Goal: Transaction & Acquisition: Purchase product/service

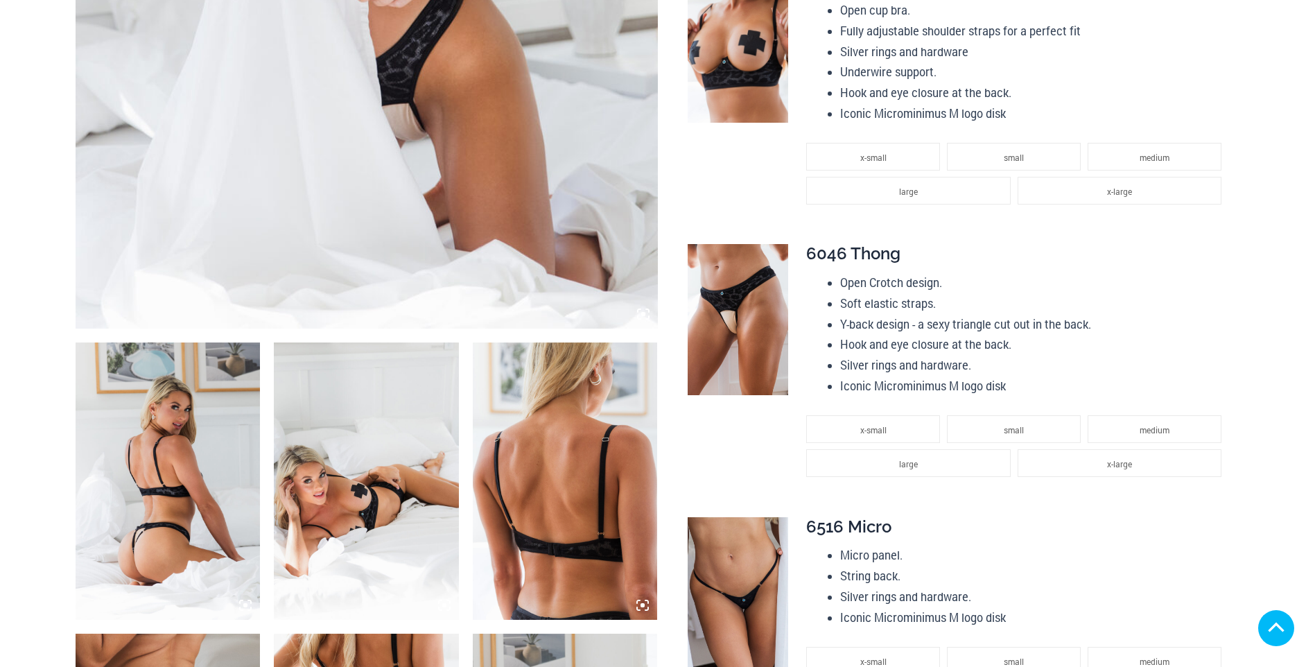
scroll to position [693, 0]
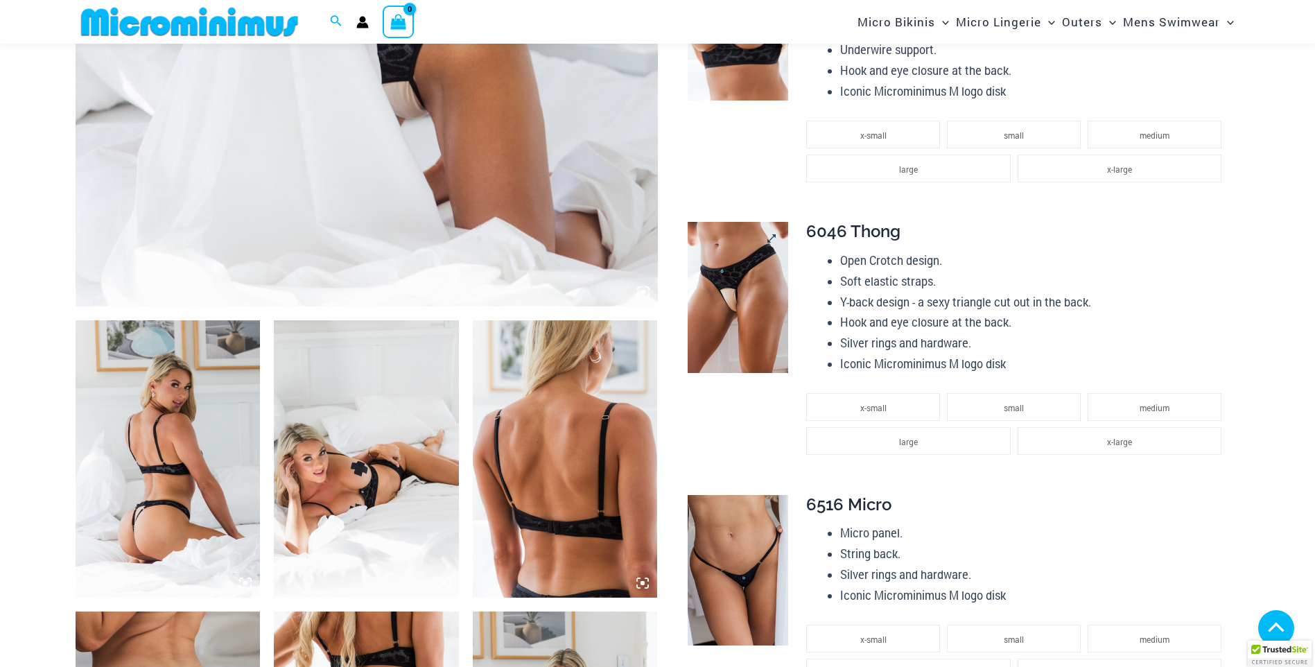
click at [740, 222] on img at bounding box center [738, 297] width 101 height 151
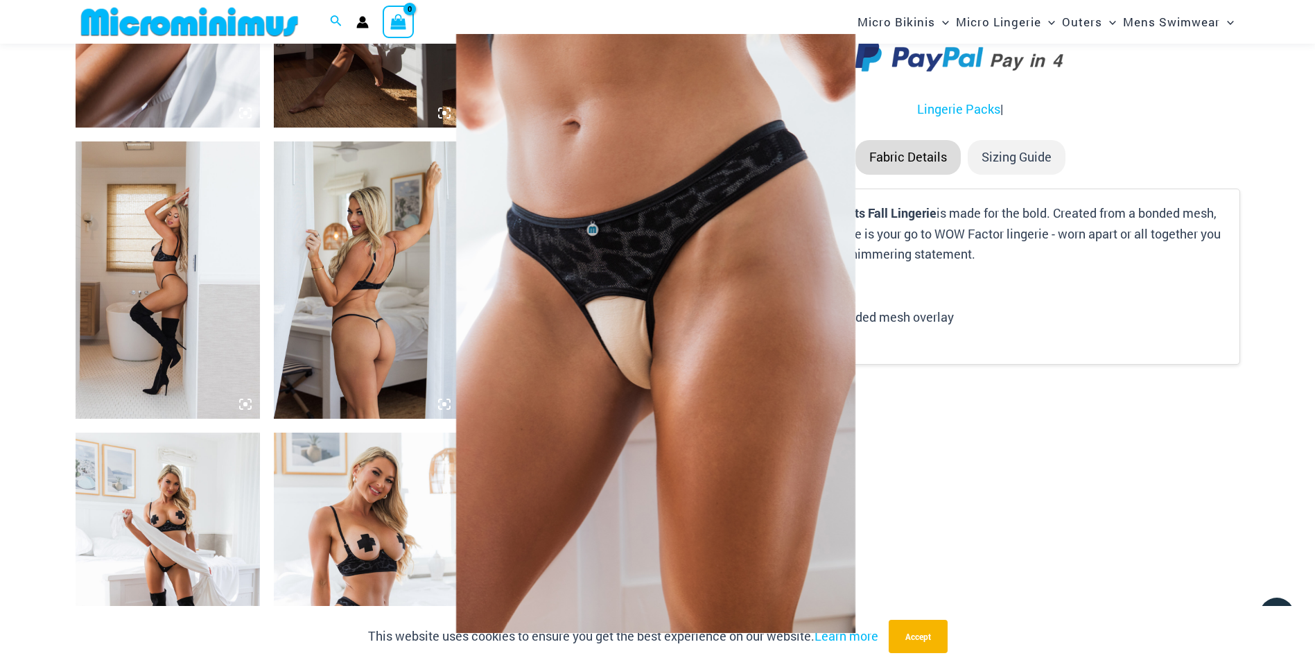
scroll to position [1790, 0]
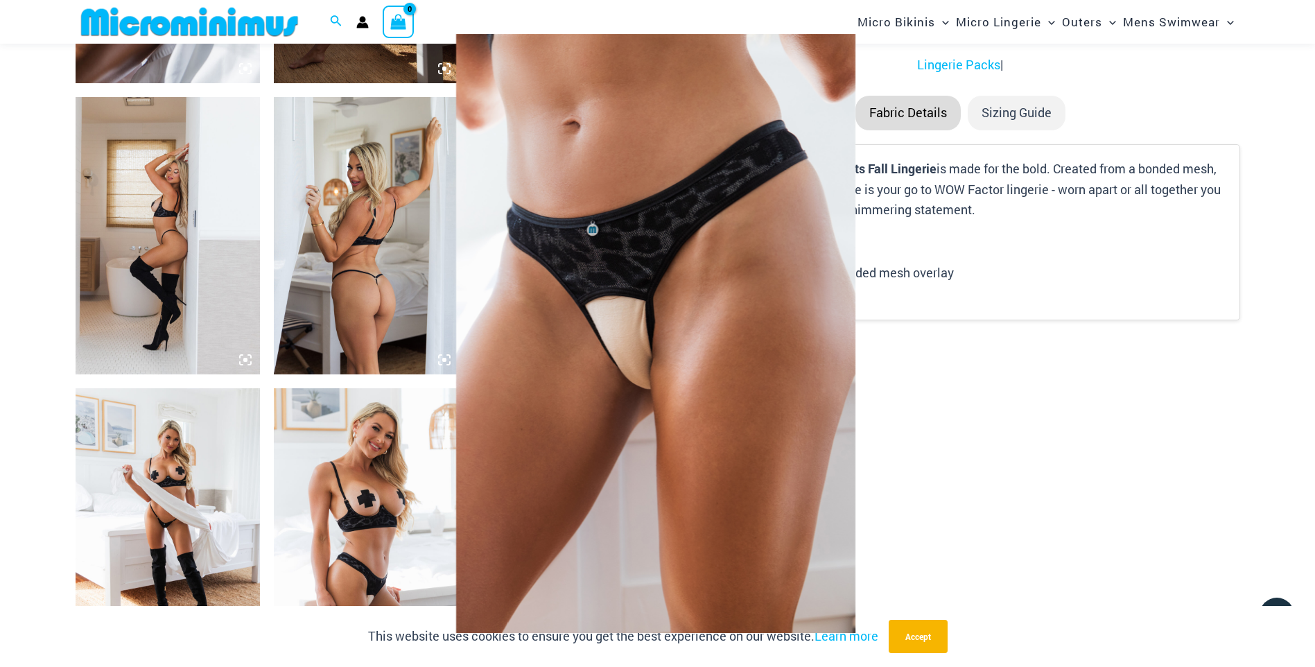
click at [130, 311] on div at bounding box center [657, 333] width 1315 height 667
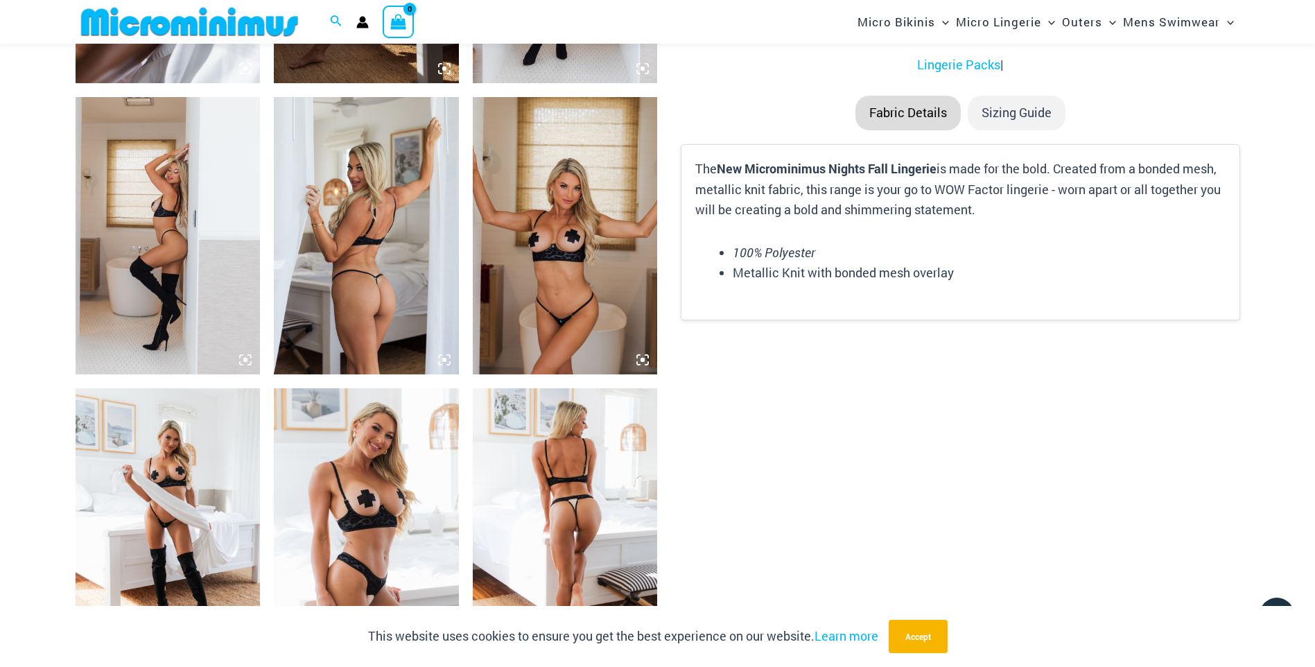
click at [132, 311] on img at bounding box center [168, 235] width 185 height 277
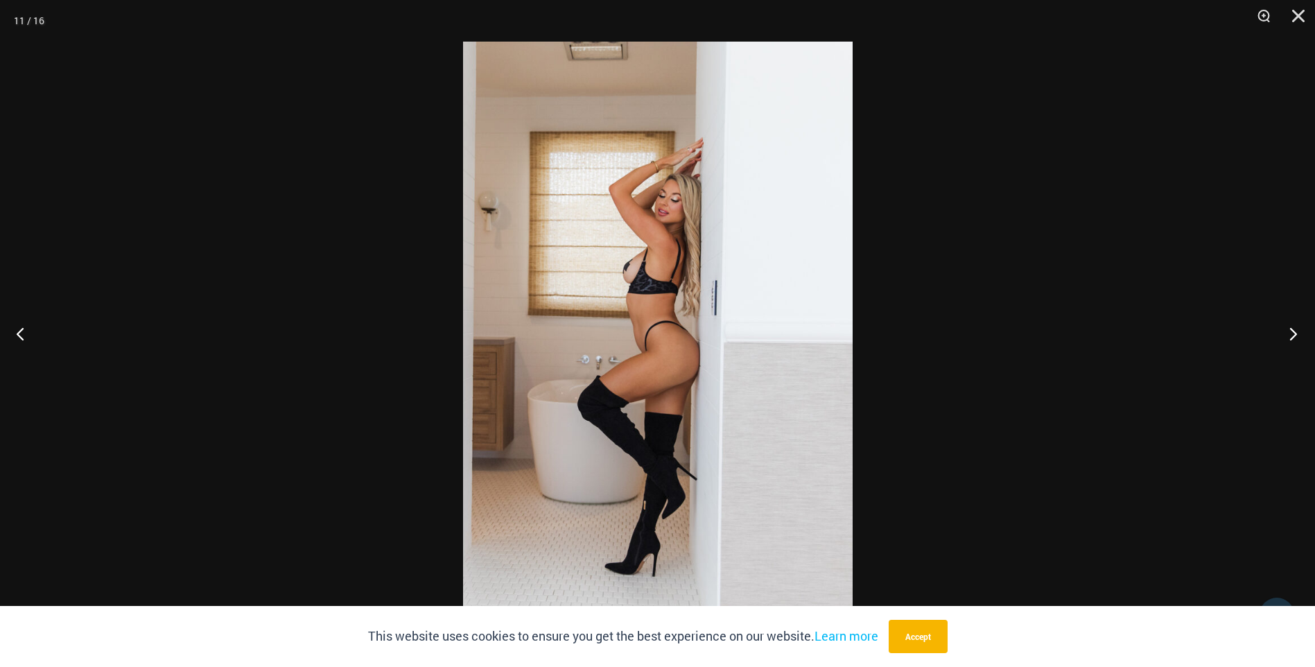
click at [1289, 331] on button "Next" at bounding box center [1289, 333] width 52 height 69
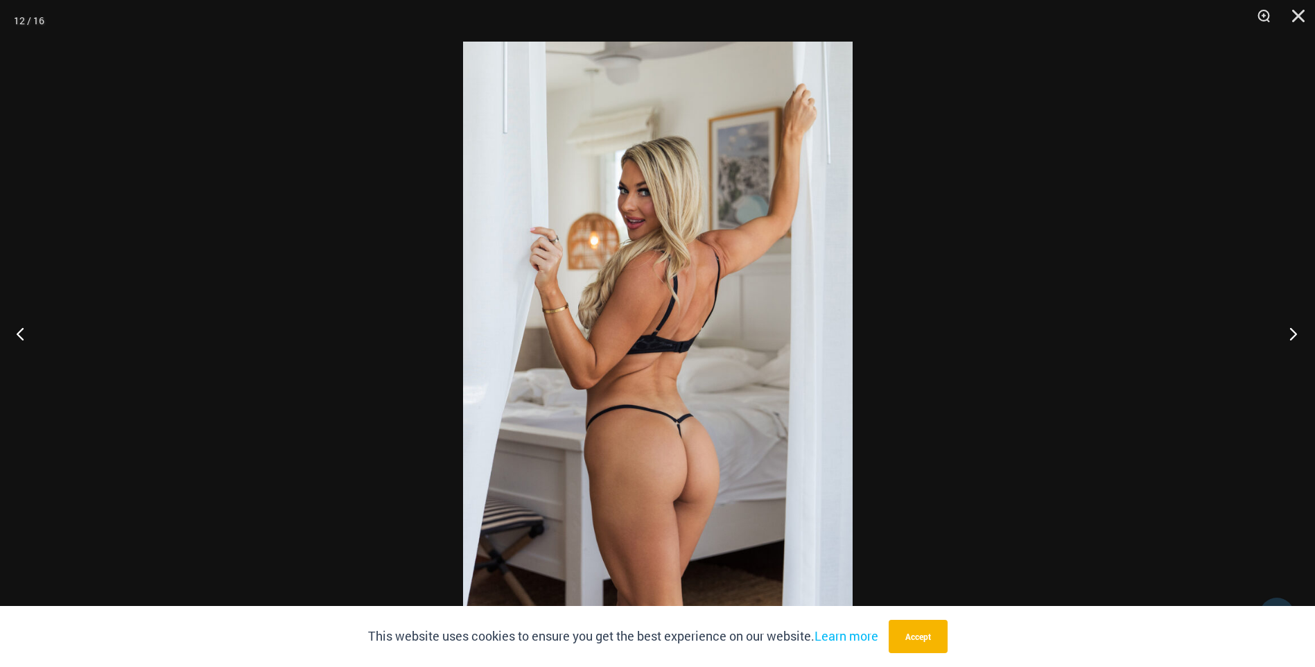
click at [1289, 331] on button "Next" at bounding box center [1289, 333] width 52 height 69
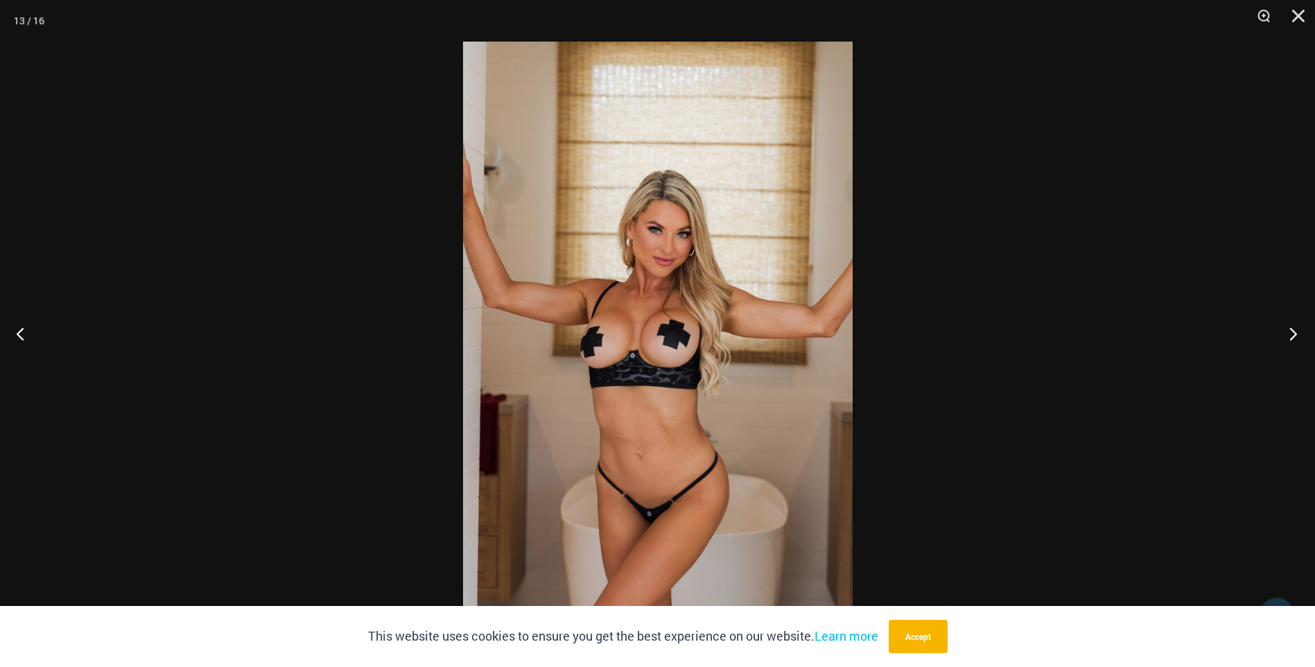
click at [1289, 331] on button "Next" at bounding box center [1289, 333] width 52 height 69
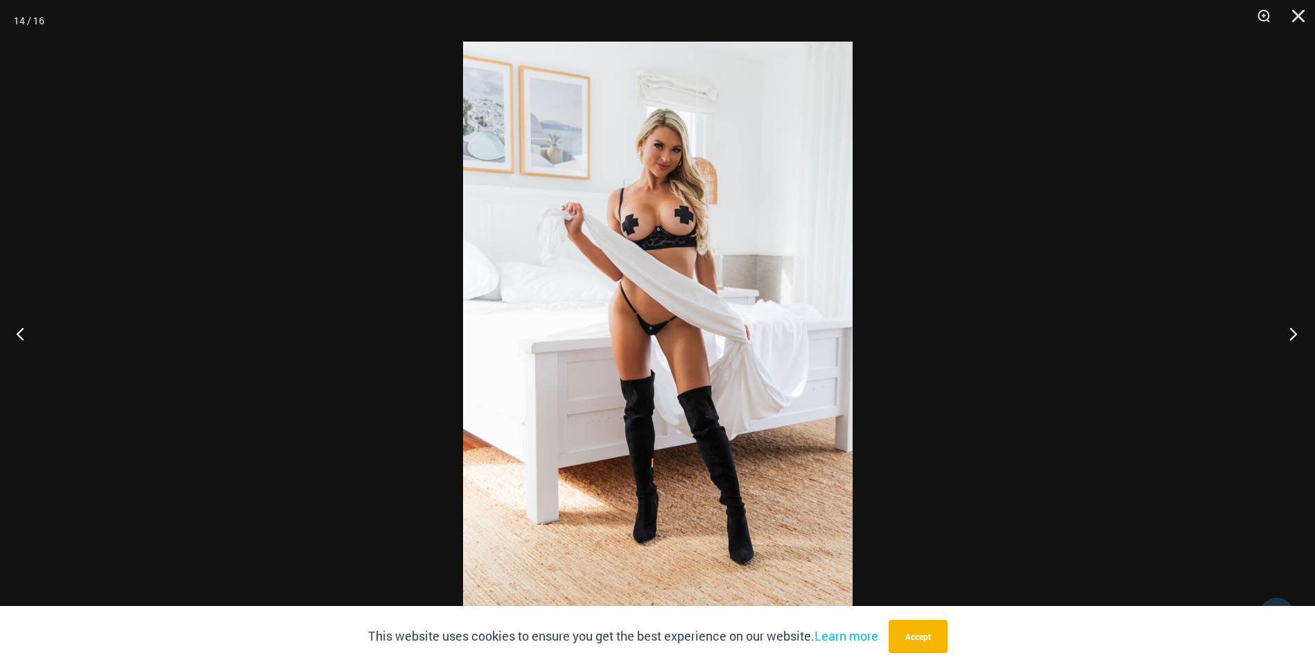
click at [1289, 331] on button "Next" at bounding box center [1289, 333] width 52 height 69
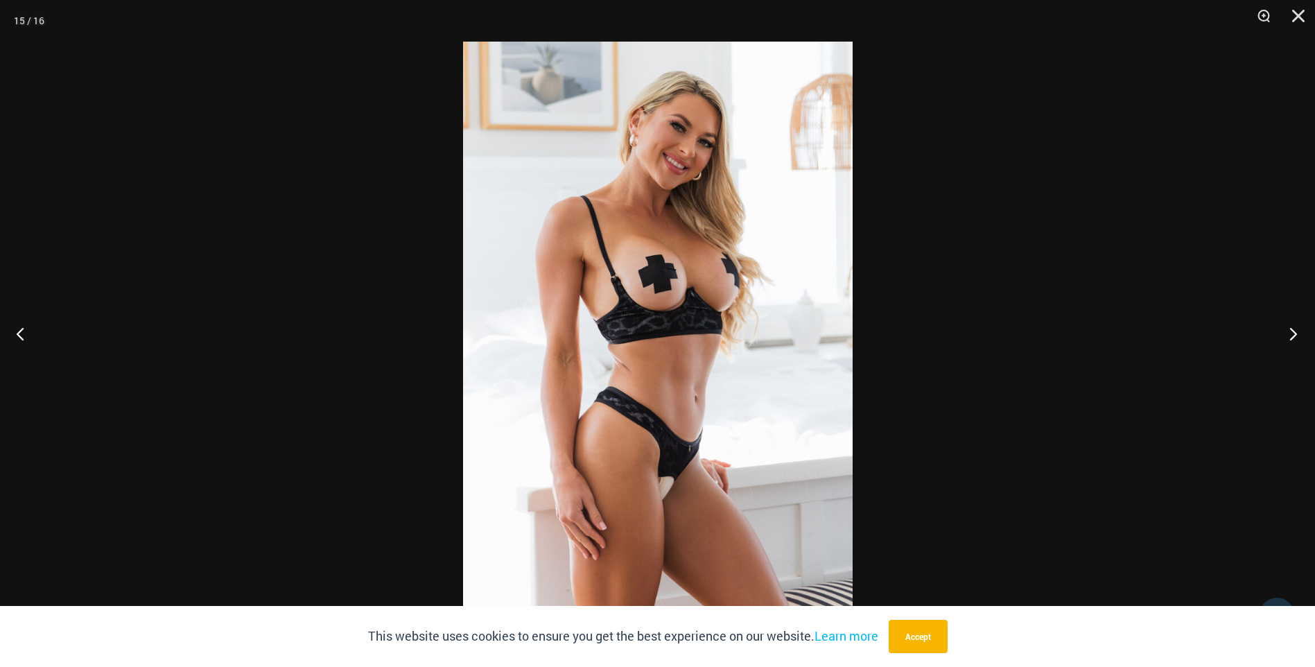
click at [1289, 331] on button "Next" at bounding box center [1289, 333] width 52 height 69
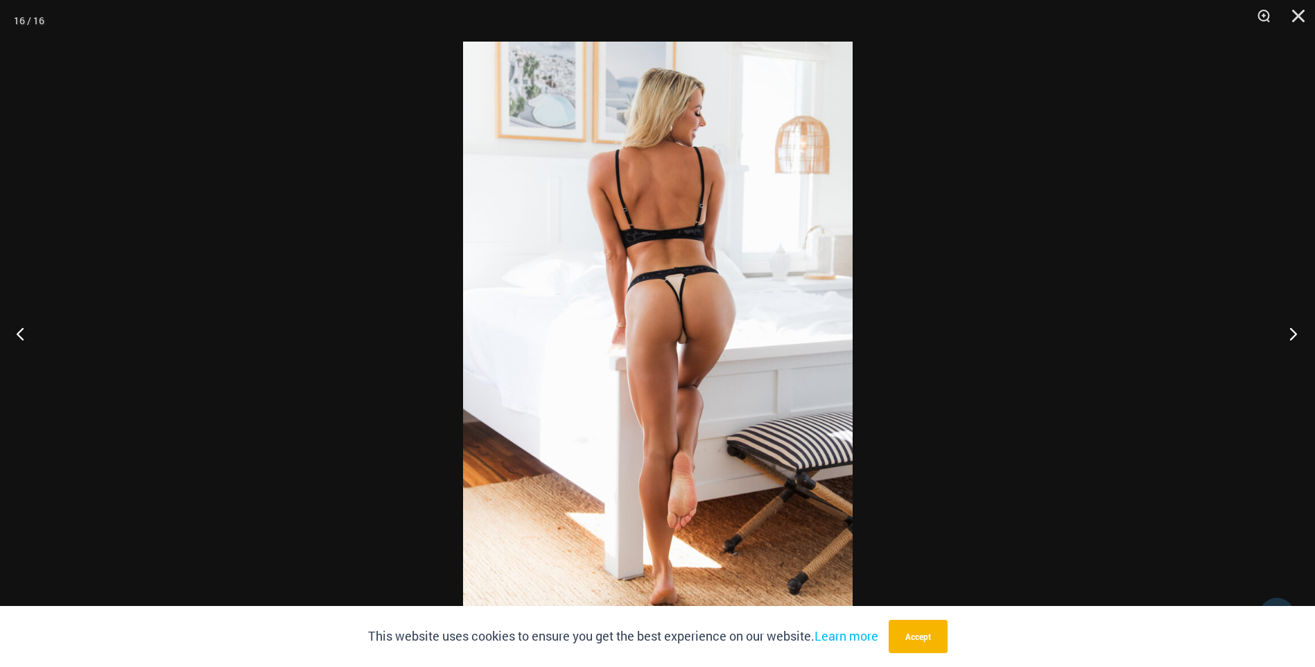
click at [1289, 331] on button "Next" at bounding box center [1289, 333] width 52 height 69
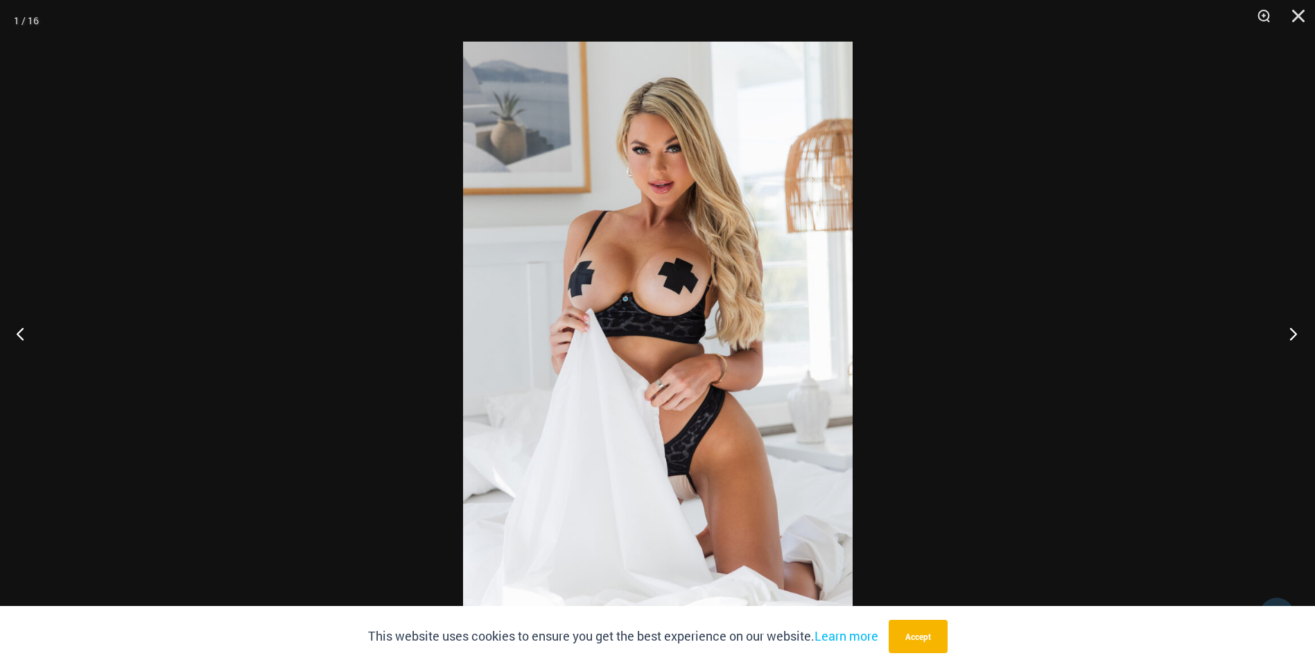
click at [1289, 331] on button "Next" at bounding box center [1289, 333] width 52 height 69
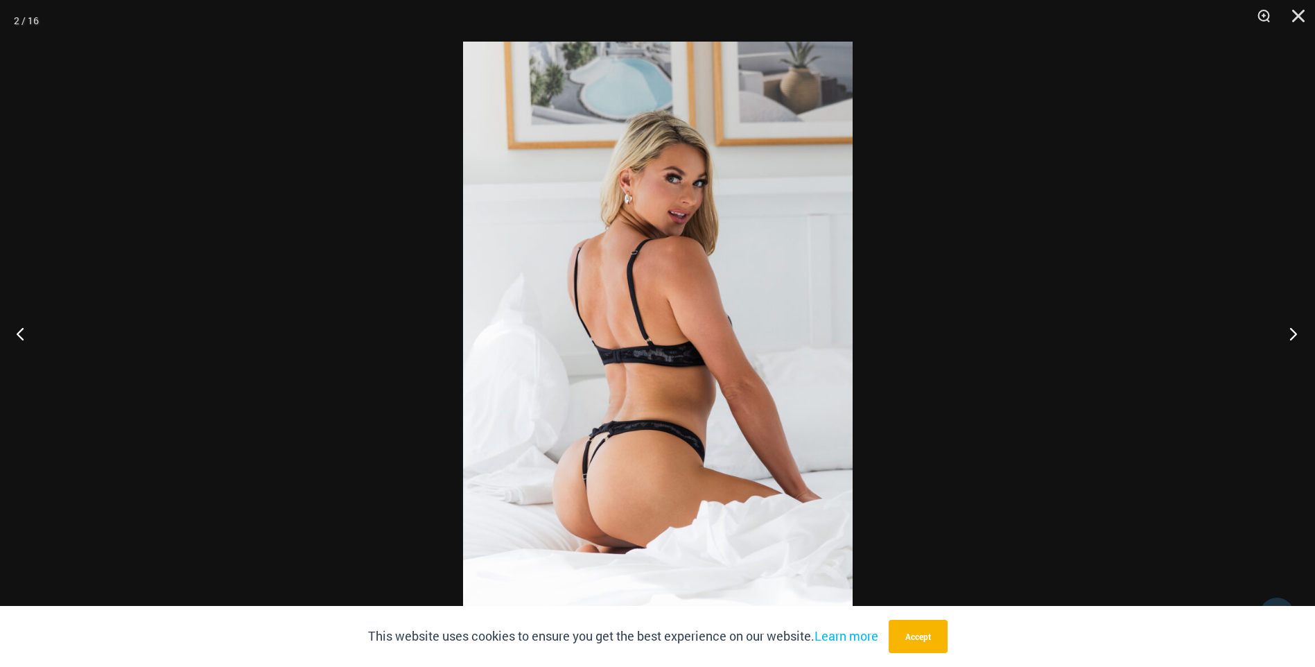
click at [1289, 331] on button "Next" at bounding box center [1289, 333] width 52 height 69
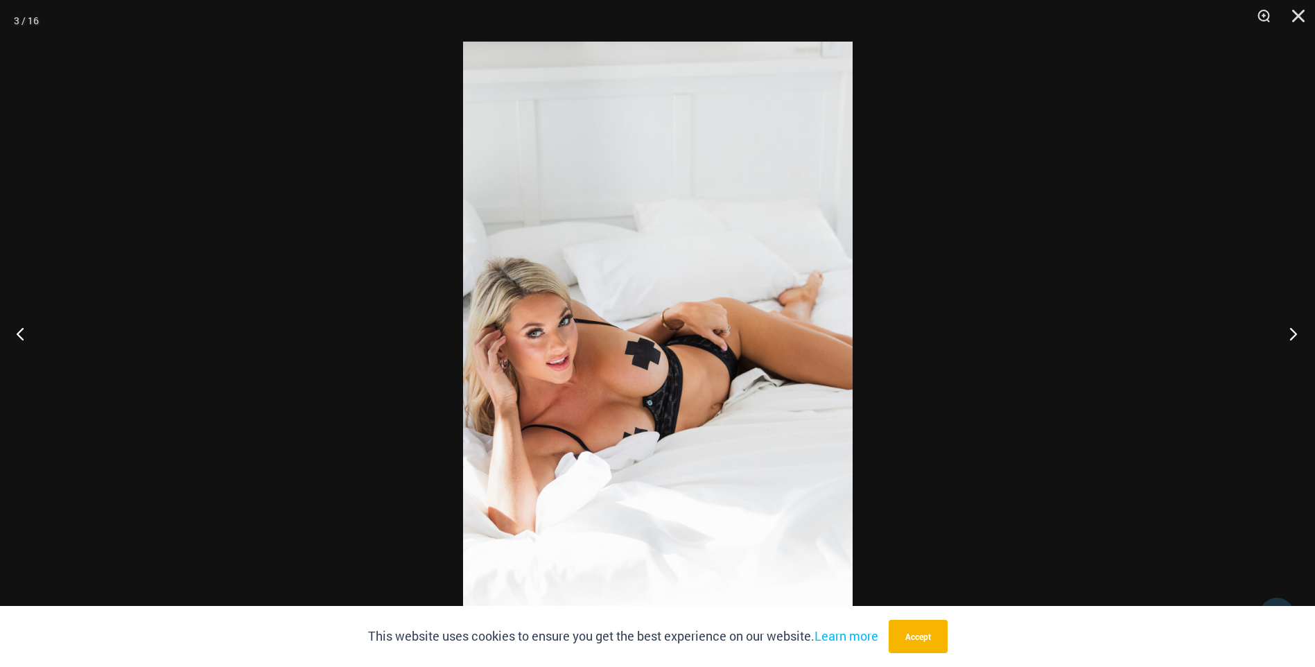
click at [1289, 331] on button "Next" at bounding box center [1289, 333] width 52 height 69
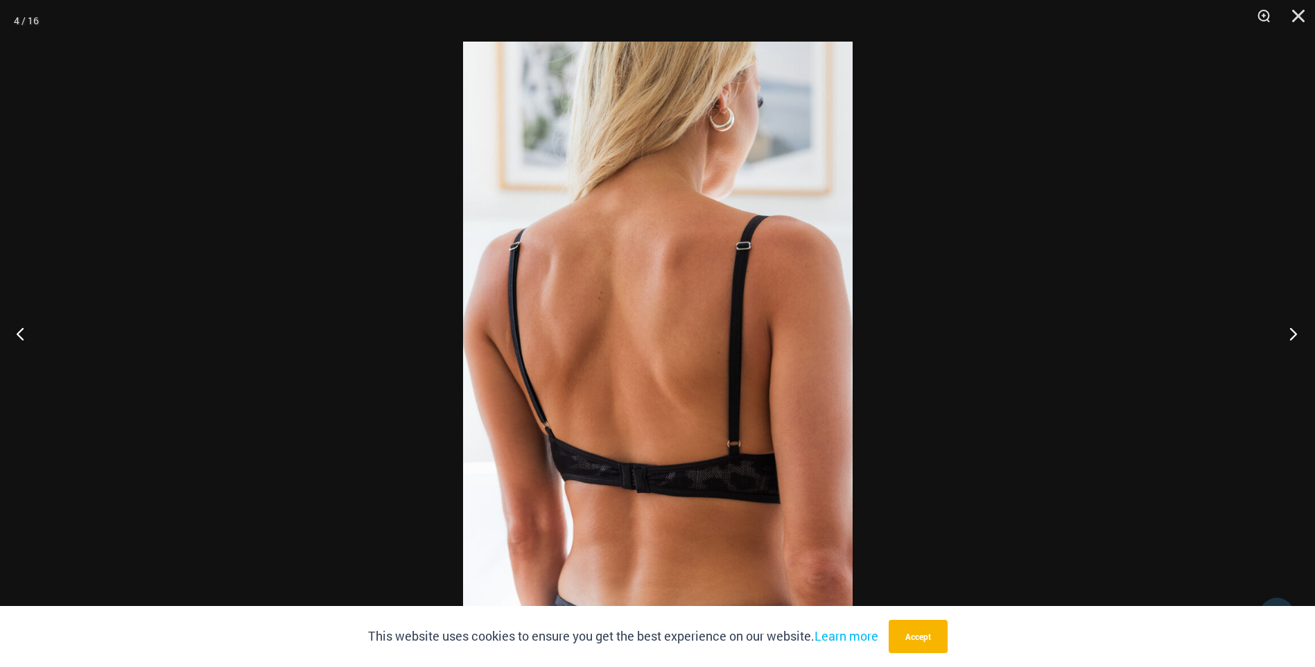
click at [1289, 331] on button "Next" at bounding box center [1289, 333] width 52 height 69
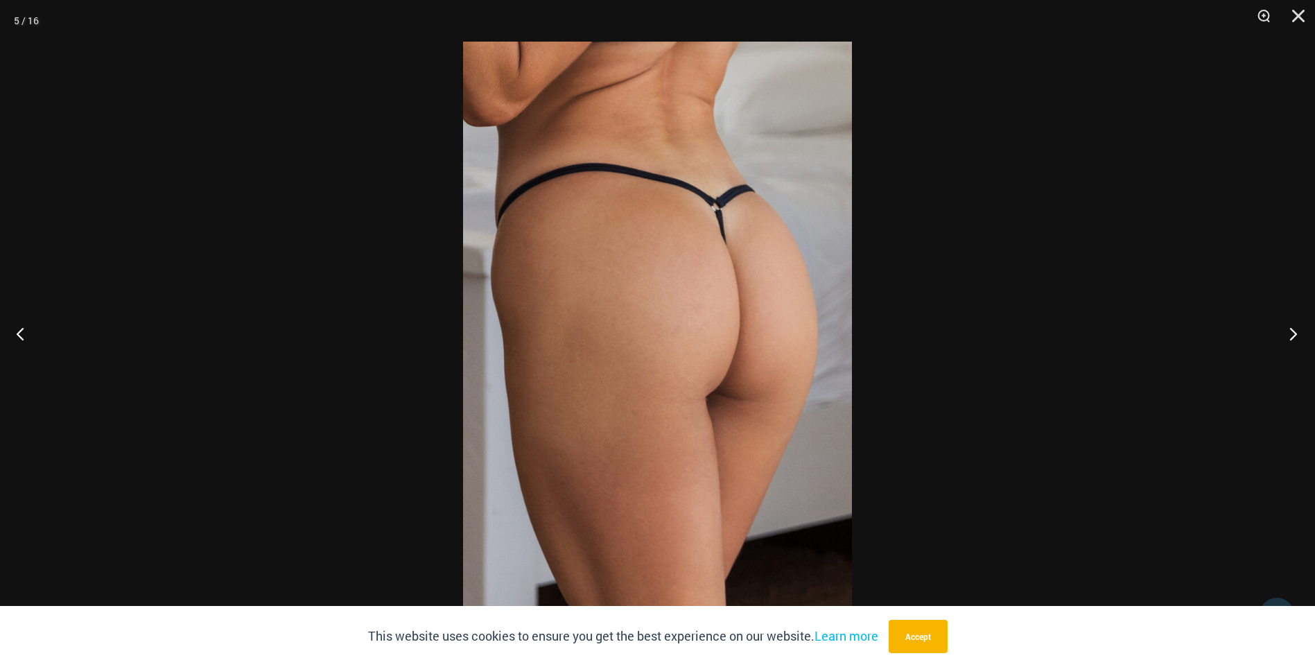
click at [1289, 331] on button "Next" at bounding box center [1289, 333] width 52 height 69
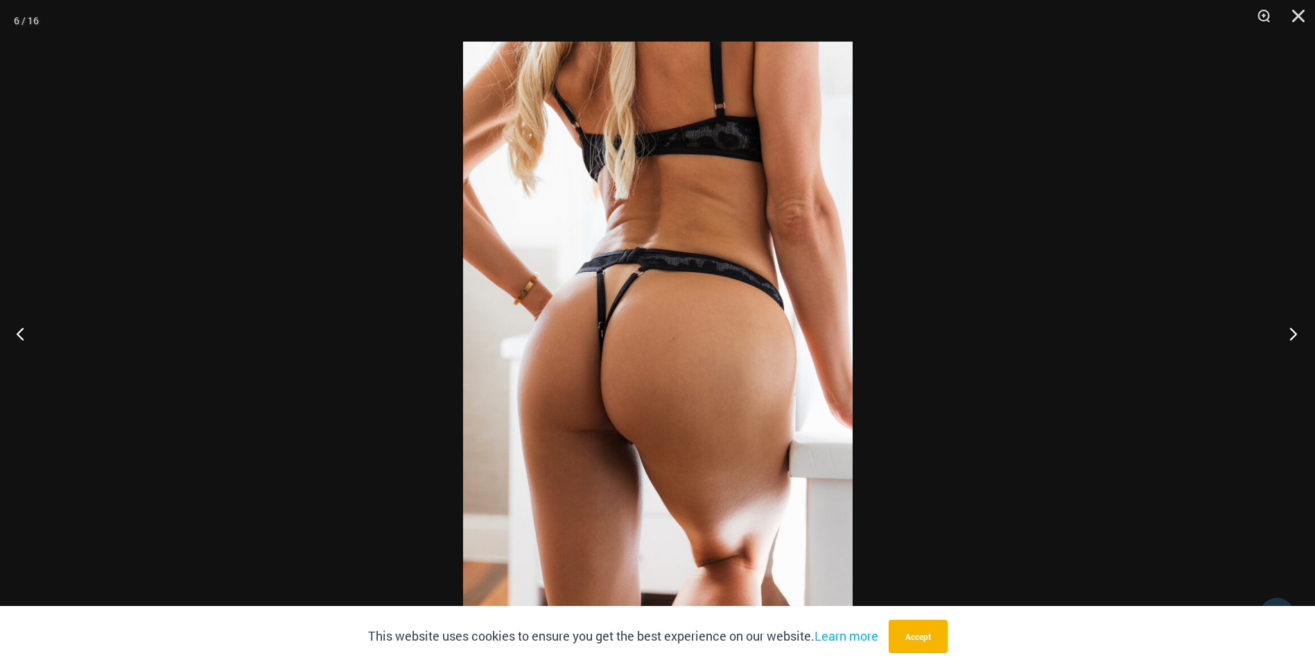
click at [1289, 331] on button "Next" at bounding box center [1289, 333] width 52 height 69
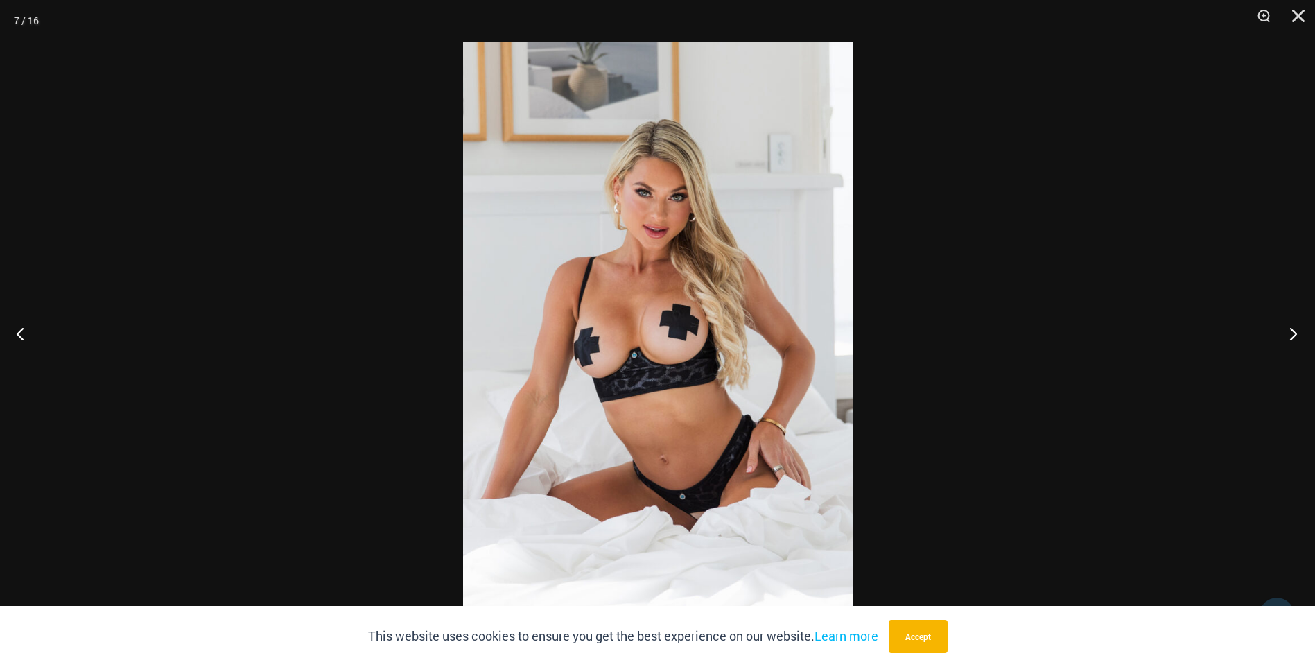
click at [1289, 331] on button "Next" at bounding box center [1289, 333] width 52 height 69
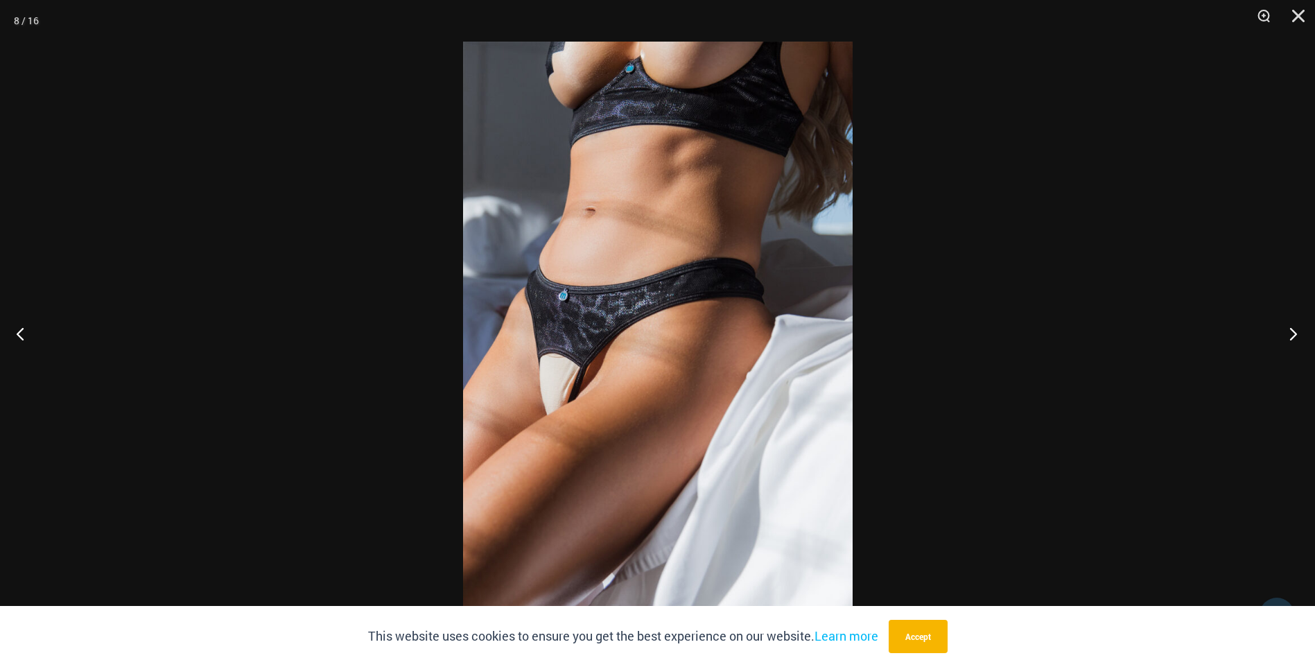
click at [1289, 331] on button "Next" at bounding box center [1289, 333] width 52 height 69
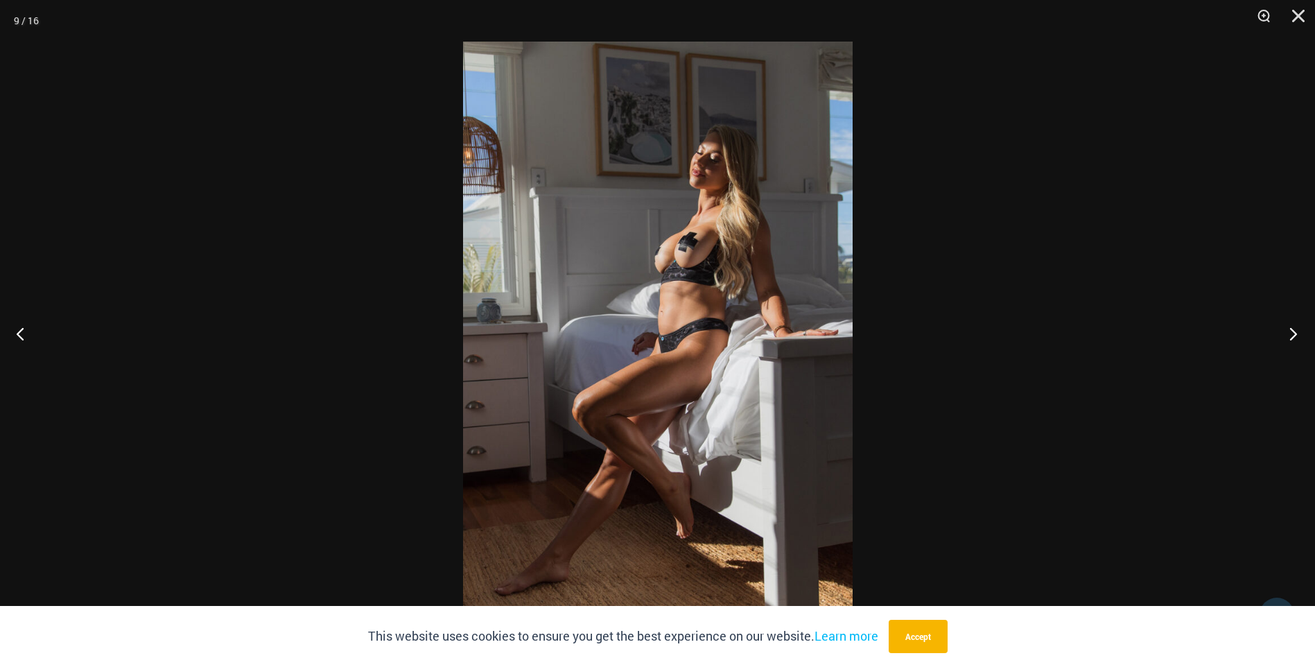
click at [1289, 331] on button "Next" at bounding box center [1289, 333] width 52 height 69
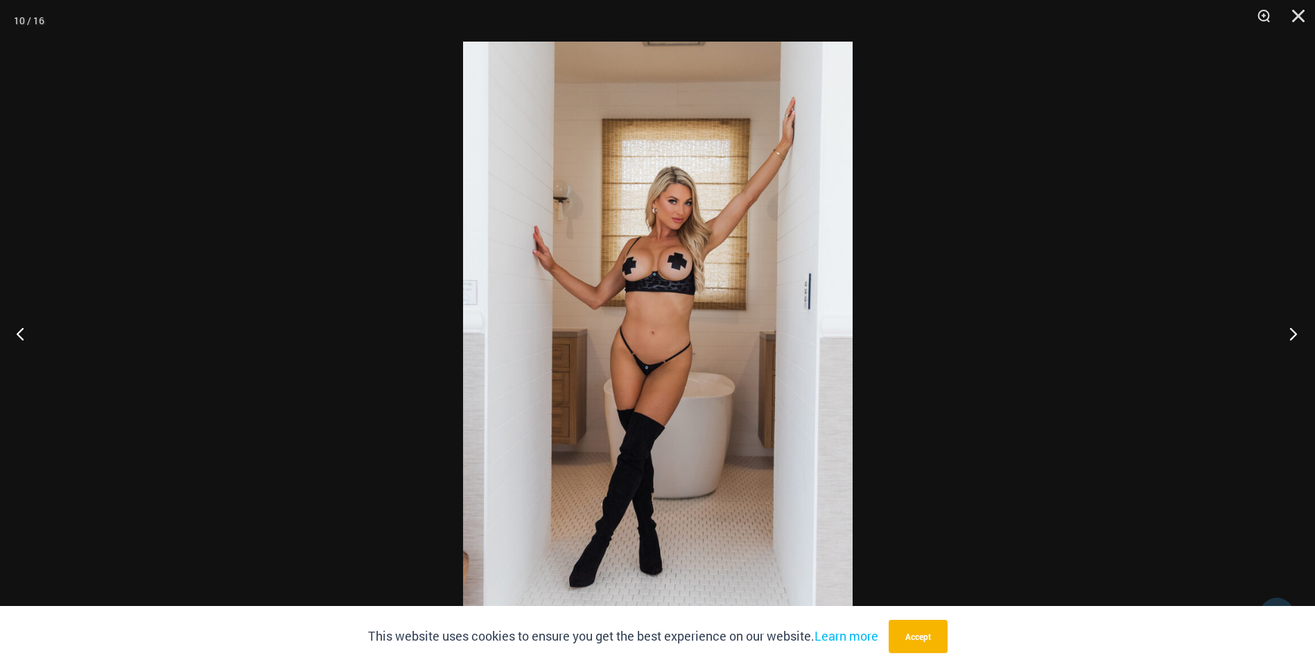
click at [1289, 331] on button "Next" at bounding box center [1289, 333] width 52 height 69
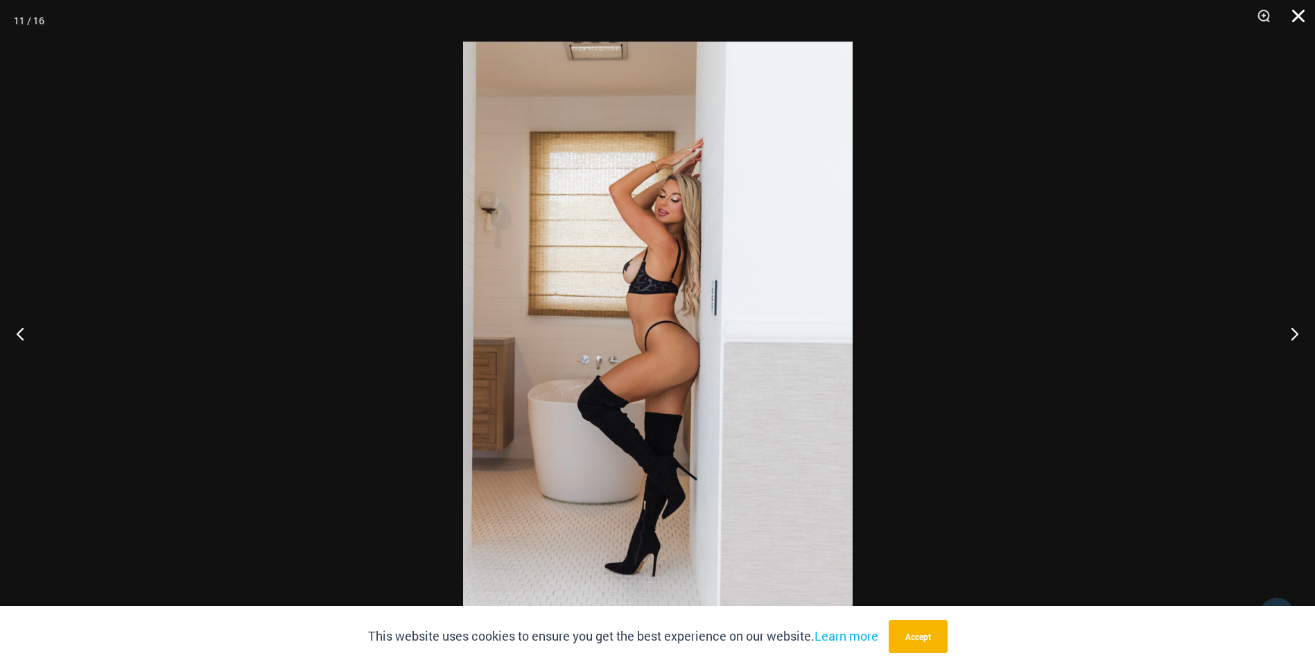
click at [1296, 17] on button "Close" at bounding box center [1293, 21] width 35 height 42
